Goal: Find specific page/section: Find specific page/section

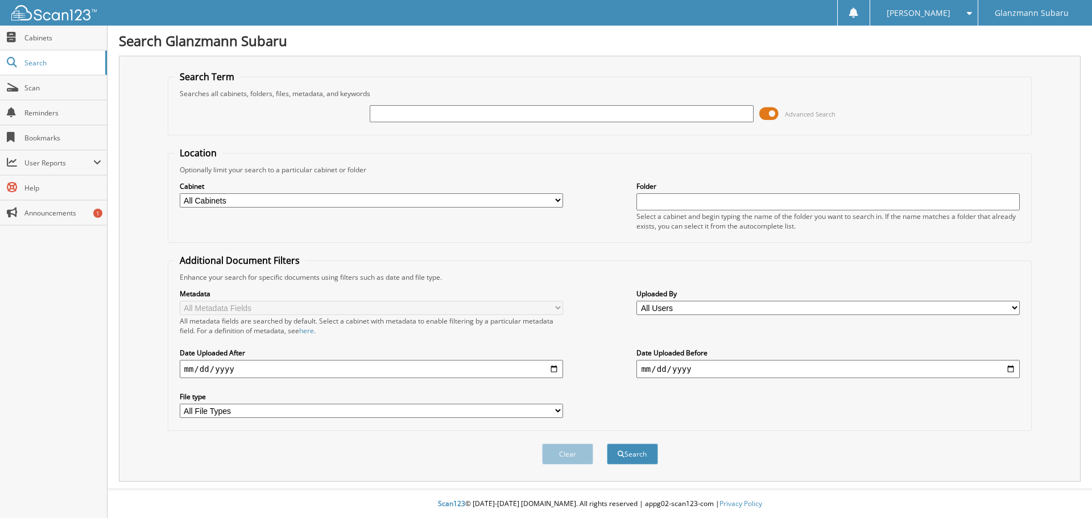
click at [417, 118] on input "text" at bounding box center [561, 113] width 383 height 17
type input "6215187"
click at [607, 443] on button "Search" at bounding box center [632, 453] width 51 height 21
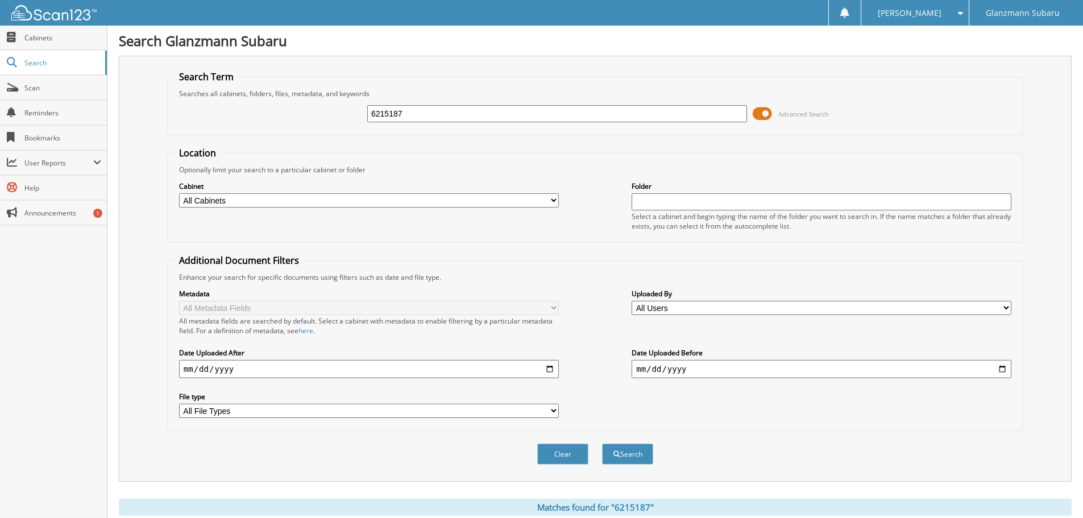
click at [760, 113] on span at bounding box center [762, 113] width 19 height 17
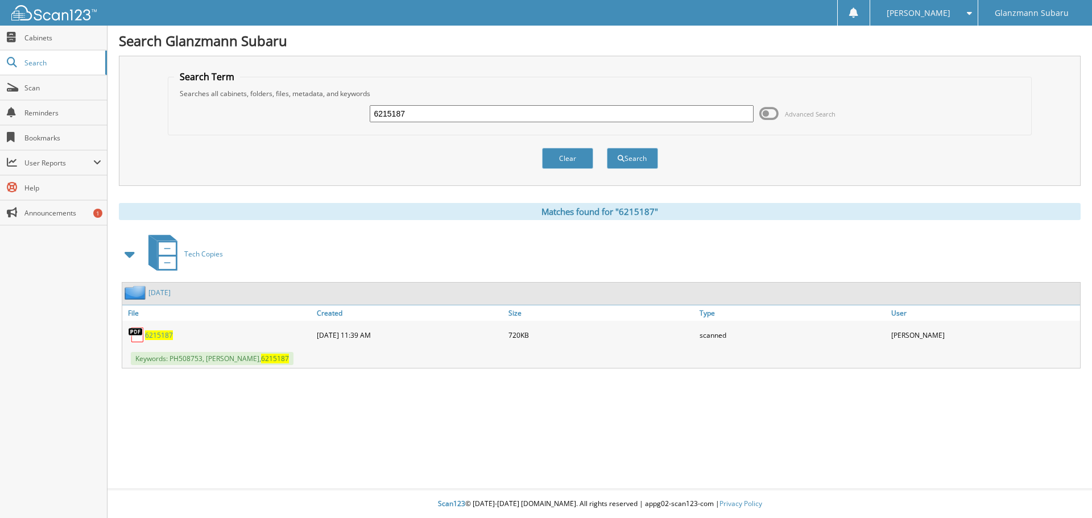
click at [165, 330] on span "6215187" at bounding box center [159, 335] width 28 height 10
